Goal: Information Seeking & Learning: Learn about a topic

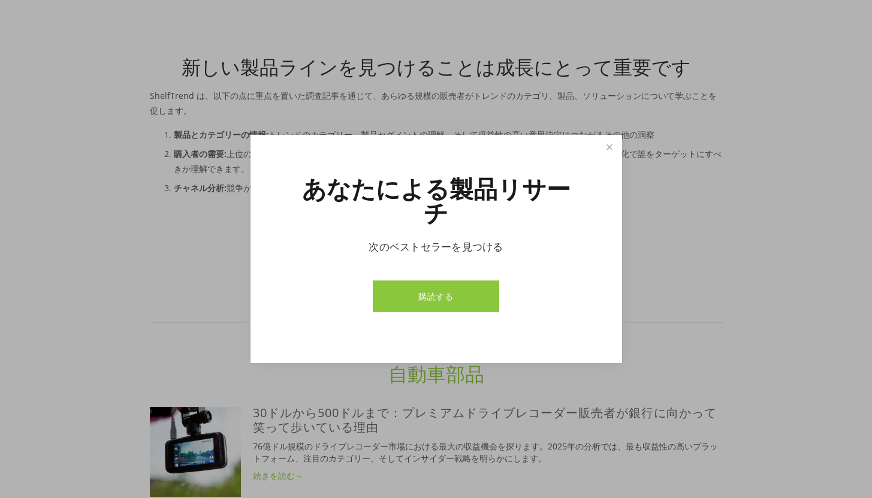
scroll to position [437, 0]
click at [605, 158] on link "近い" at bounding box center [609, 147] width 21 height 21
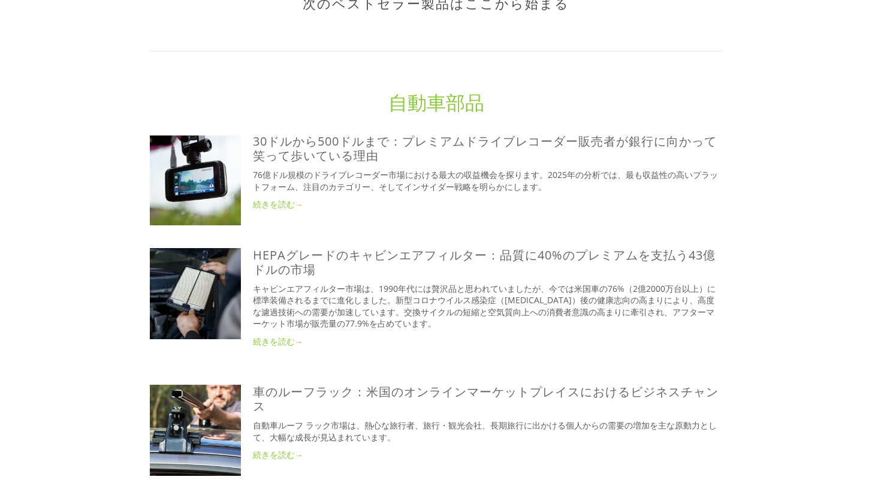
scroll to position [714, 0]
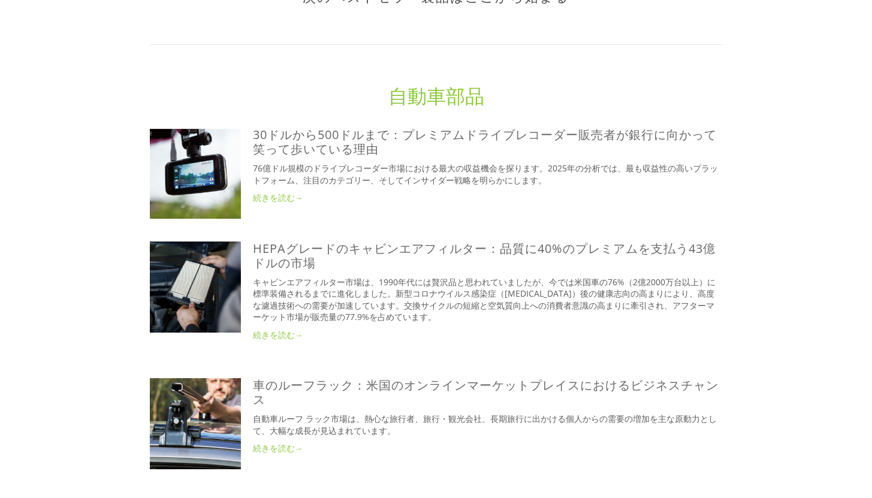
click at [269, 198] on font "続きを読む→" at bounding box center [278, 197] width 50 height 11
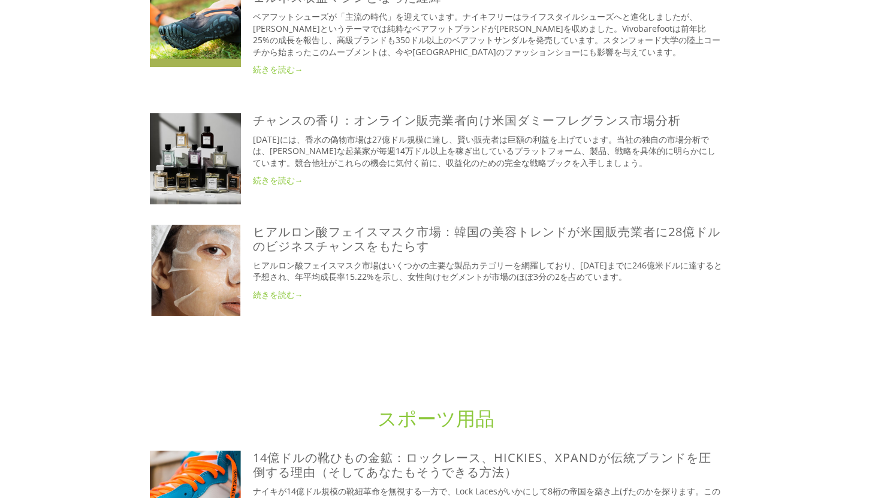
scroll to position [3270, 0]
